Goal: Navigation & Orientation: Go to known website

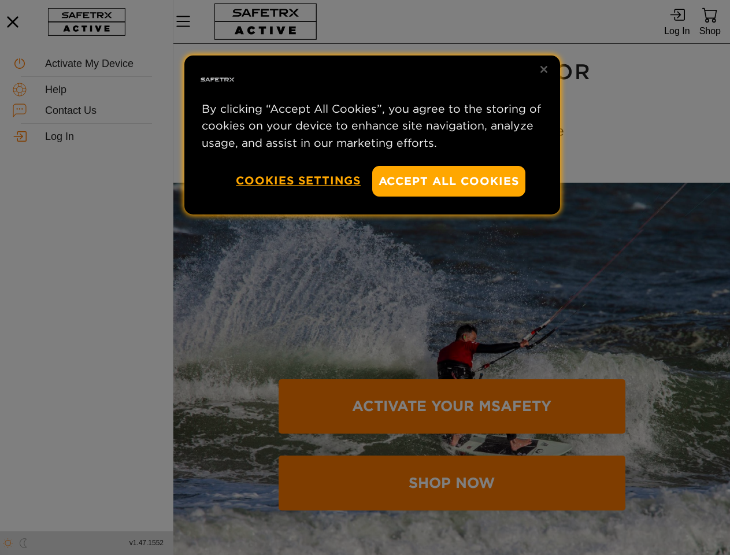
click at [365, 278] on div at bounding box center [365, 277] width 730 height 555
click at [449, 181] on button "Accept All Cookies" at bounding box center [449, 181] width 154 height 31
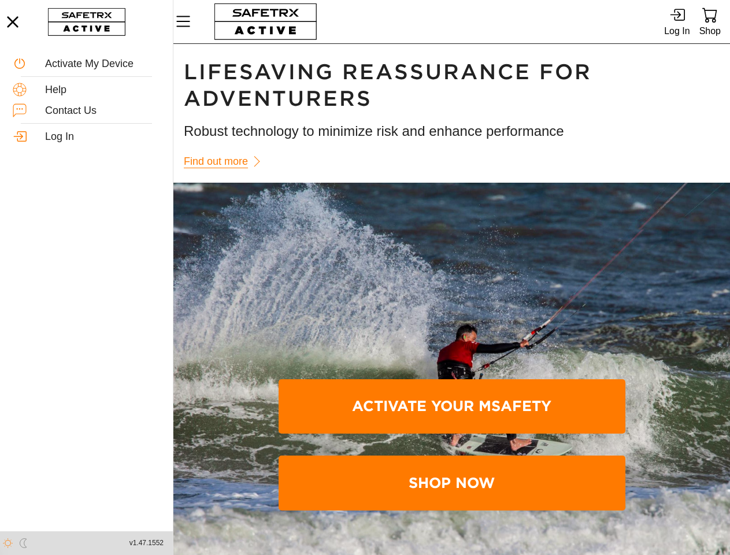
click at [298, 180] on button "Cookies Settings" at bounding box center [298, 180] width 125 height 29
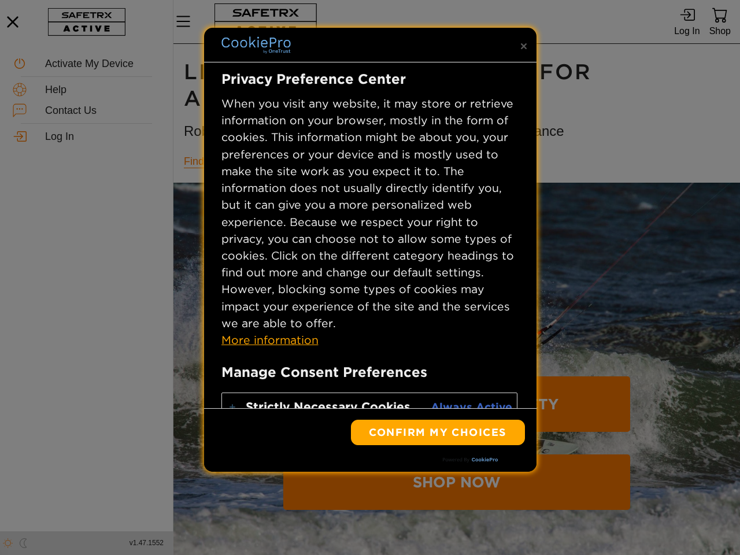
click at [544, 69] on h1 "Lifesaving Reassurance For Adventurers" at bounding box center [457, 85] width 546 height 53
